Goal: Find specific page/section: Find specific page/section

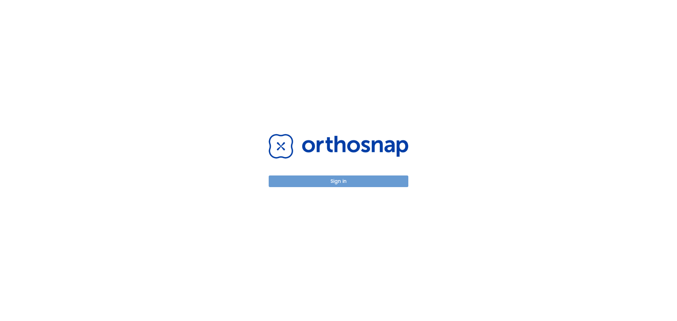
click at [341, 183] on button "Sign in" at bounding box center [339, 182] width 140 height 12
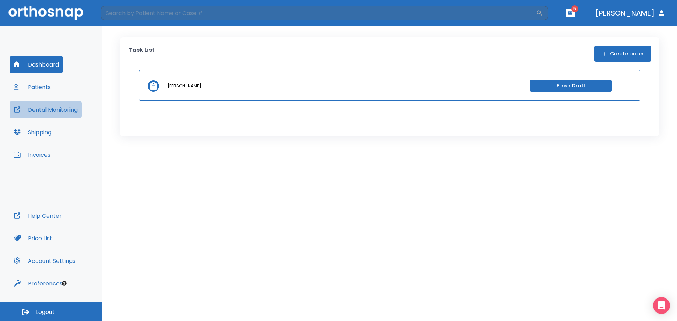
click at [46, 107] on button "Dental Monitoring" at bounding box center [46, 109] width 72 height 17
click at [59, 111] on button "Dental Monitoring" at bounding box center [46, 109] width 72 height 17
